Goal: Check status: Check status

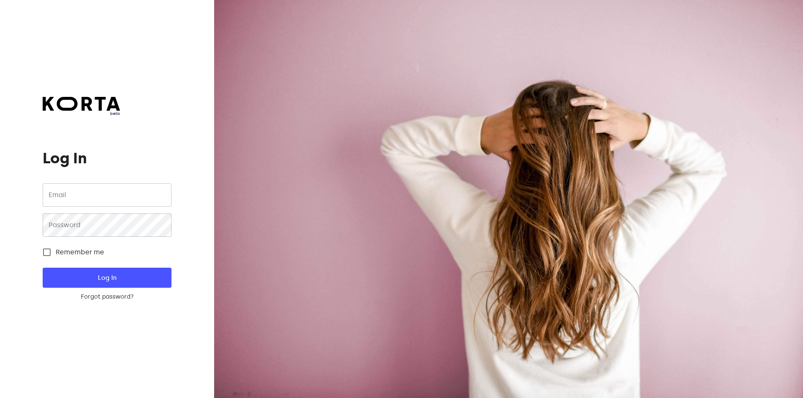
click at [107, 196] on input "email" at bounding box center [107, 195] width 128 height 23
type input "[EMAIL_ADDRESS][DOMAIN_NAME]"
click at [43, 268] on button "Log In" at bounding box center [107, 278] width 128 height 20
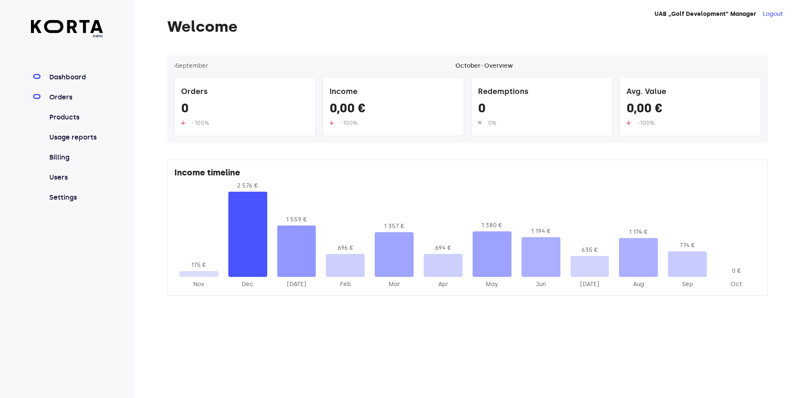
click at [56, 97] on link "Orders" at bounding box center [76, 97] width 56 height 10
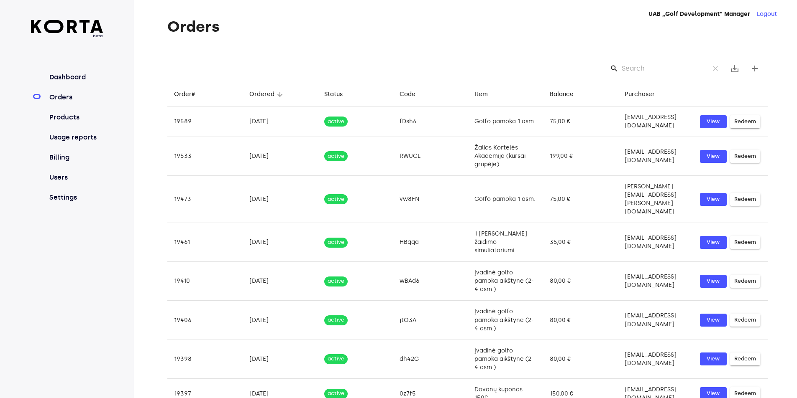
click at [648, 66] on input "Search" at bounding box center [661, 68] width 81 height 13
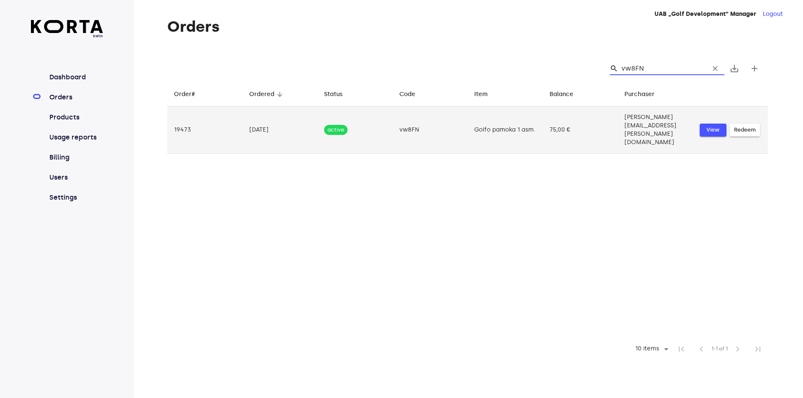
type input "vw8FN"
click at [707, 125] on span "View" at bounding box center [713, 130] width 18 height 10
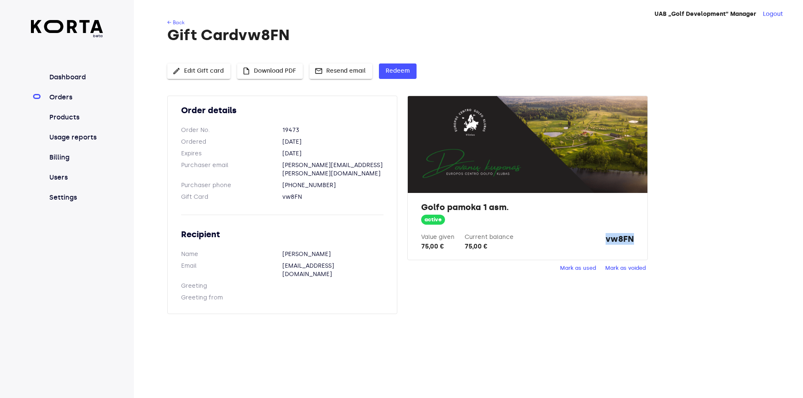
drag, startPoint x: 607, startPoint y: 239, endPoint x: 633, endPoint y: 238, distance: 26.8
click at [633, 238] on strong "vw8FN" at bounding box center [619, 242] width 28 height 18
copy strong "vw8FN"
drag, startPoint x: 420, startPoint y: 206, endPoint x: 519, endPoint y: 206, distance: 99.1
click at [519, 206] on div "Golfo pamoka 1 asm. active Value given 75,00 € Current balance 75,00 € vw8FN" at bounding box center [527, 226] width 239 height 67
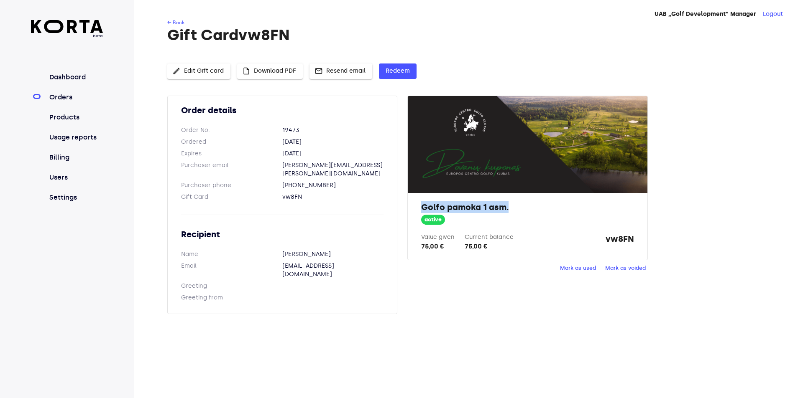
copy h2 "Golfo pamoka 1 asm."
click at [577, 268] on span "Mark as used" at bounding box center [578, 269] width 36 height 10
